Goal: Task Accomplishment & Management: Manage account settings

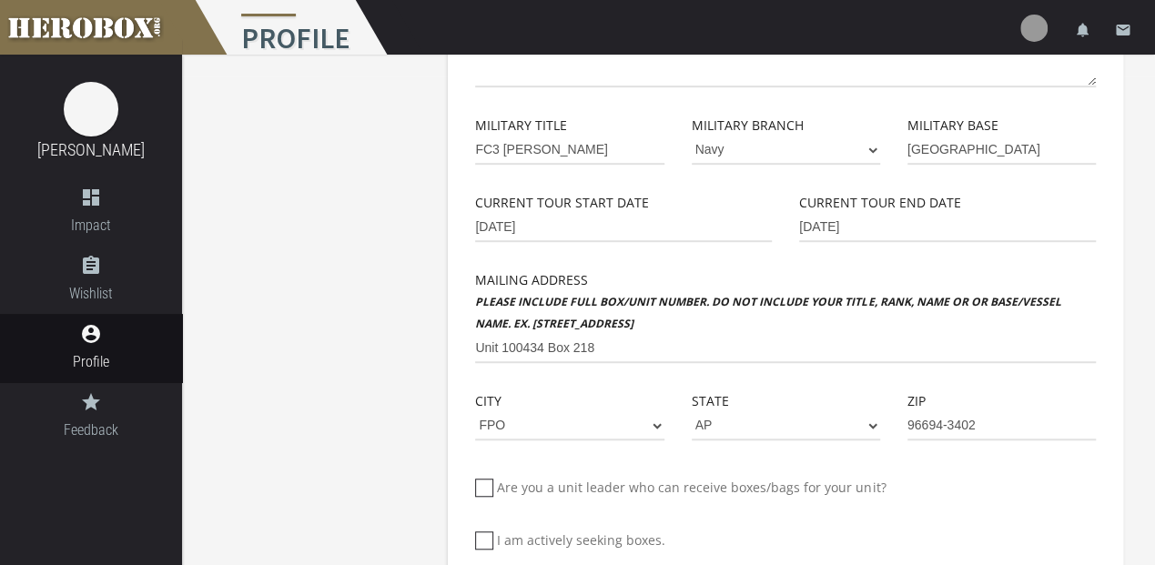
scroll to position [546, 0]
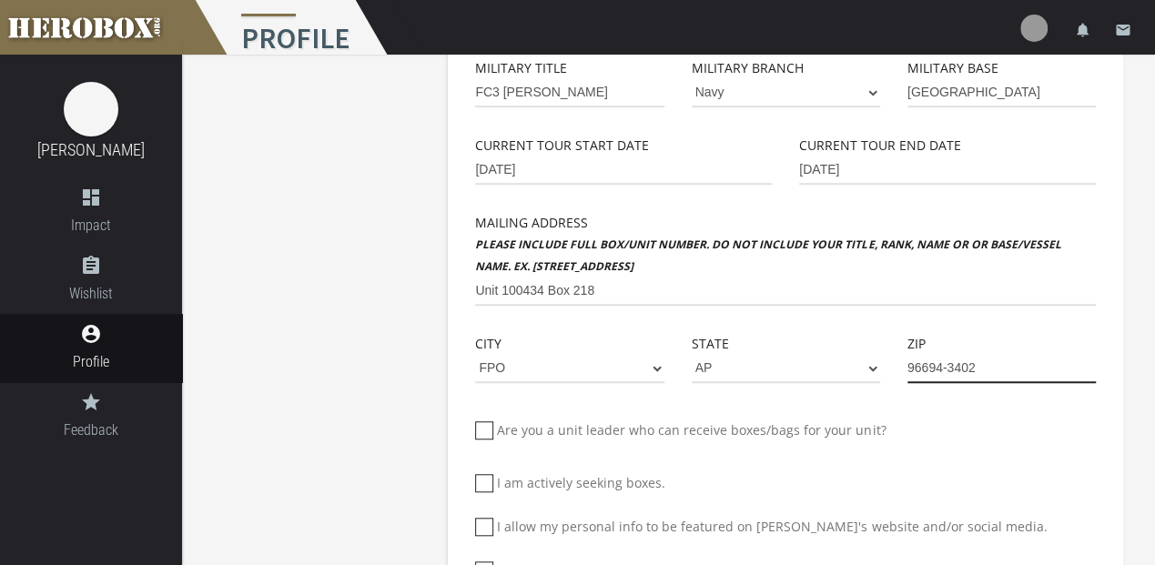
click at [993, 368] on input "96694-3402" at bounding box center [1001, 368] width 188 height 29
type input "96694-3300"
click at [964, 403] on div "Zip 96694-3300" at bounding box center [1001, 371] width 216 height 77
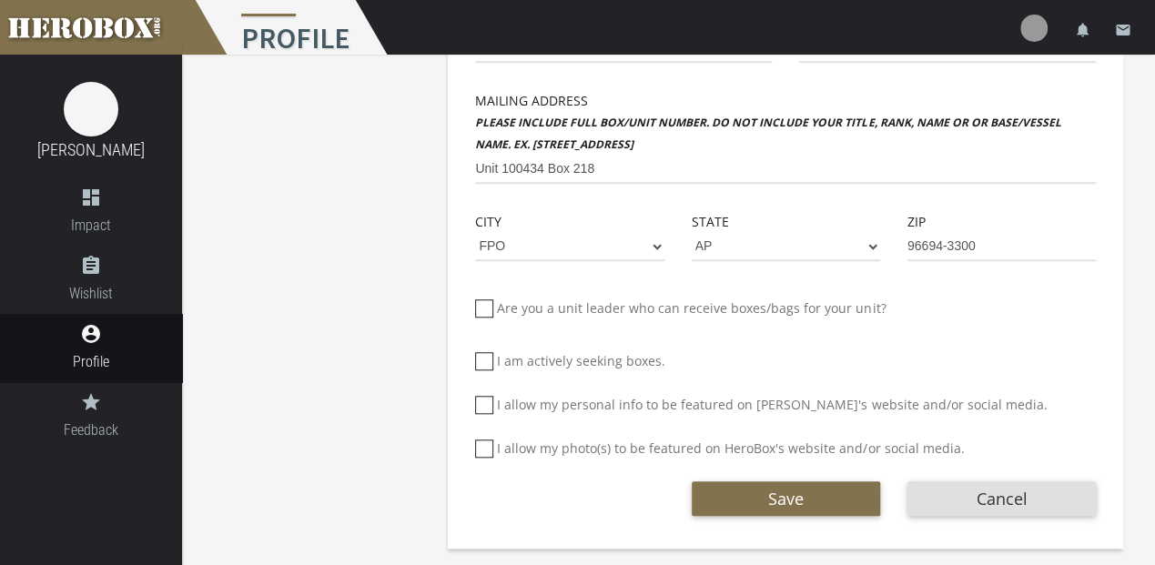
scroll to position [671, 0]
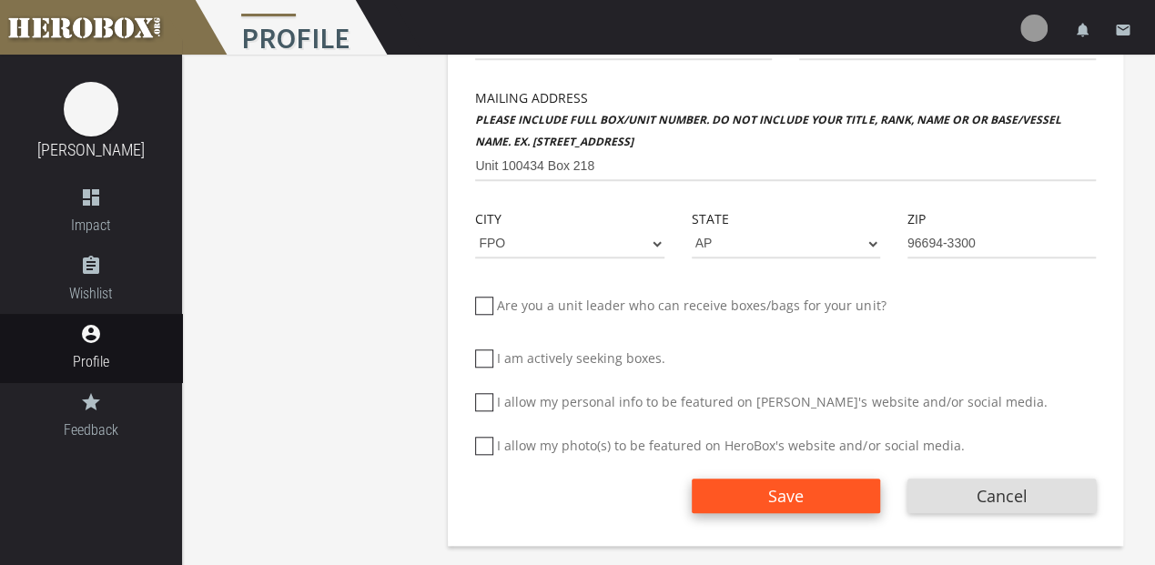
click at [817, 502] on button "Save" at bounding box center [785, 496] width 188 height 35
click at [784, 499] on span "Save" at bounding box center [785, 496] width 35 height 22
